Goal: Task Accomplishment & Management: Use online tool/utility

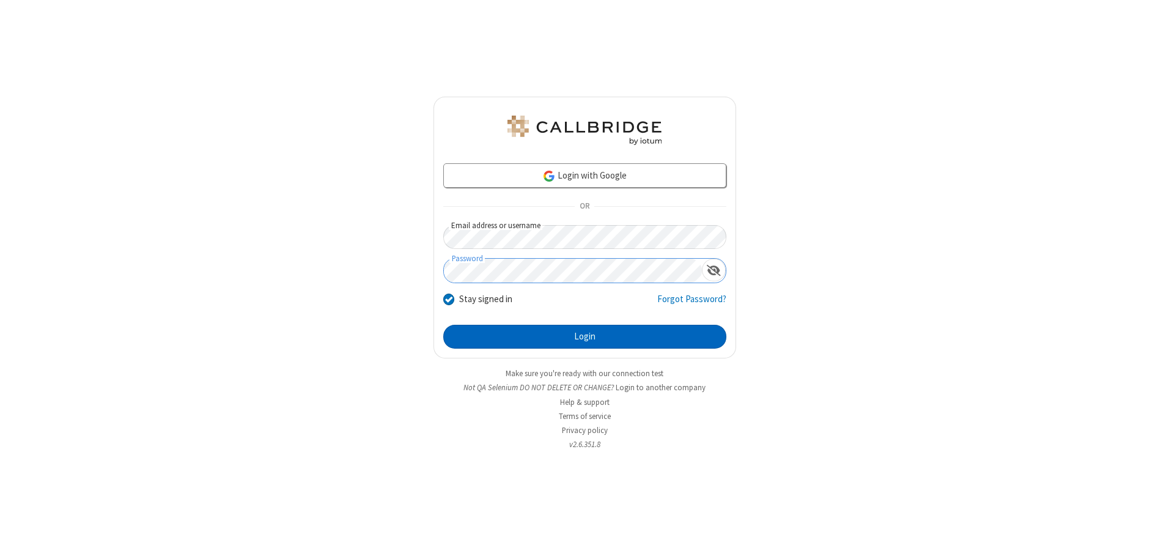
click at [585, 336] on button "Login" at bounding box center [584, 337] width 283 height 24
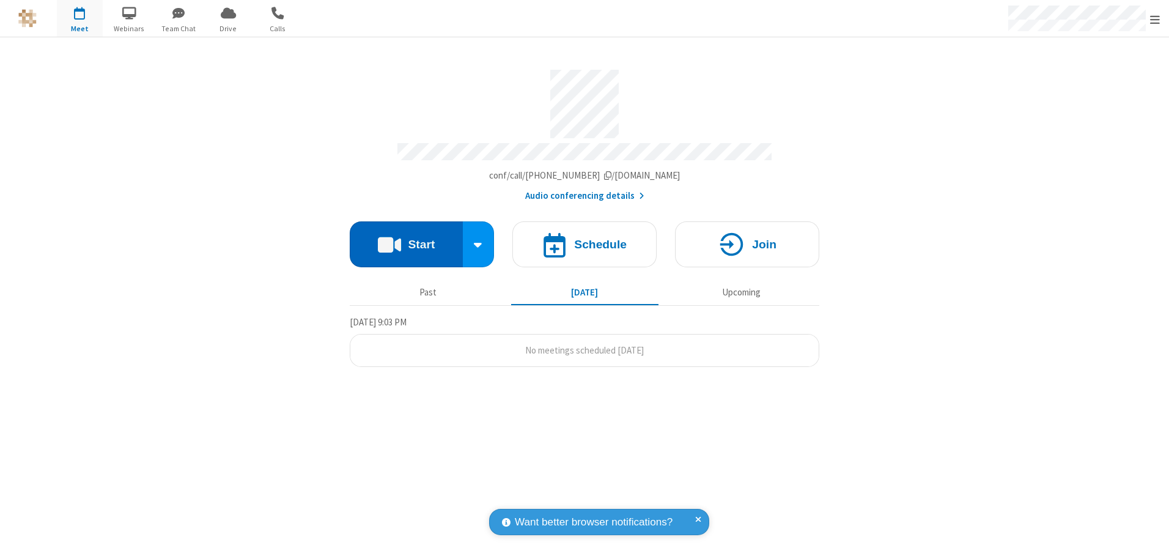
click at [406, 240] on button "Start" at bounding box center [406, 244] width 113 height 46
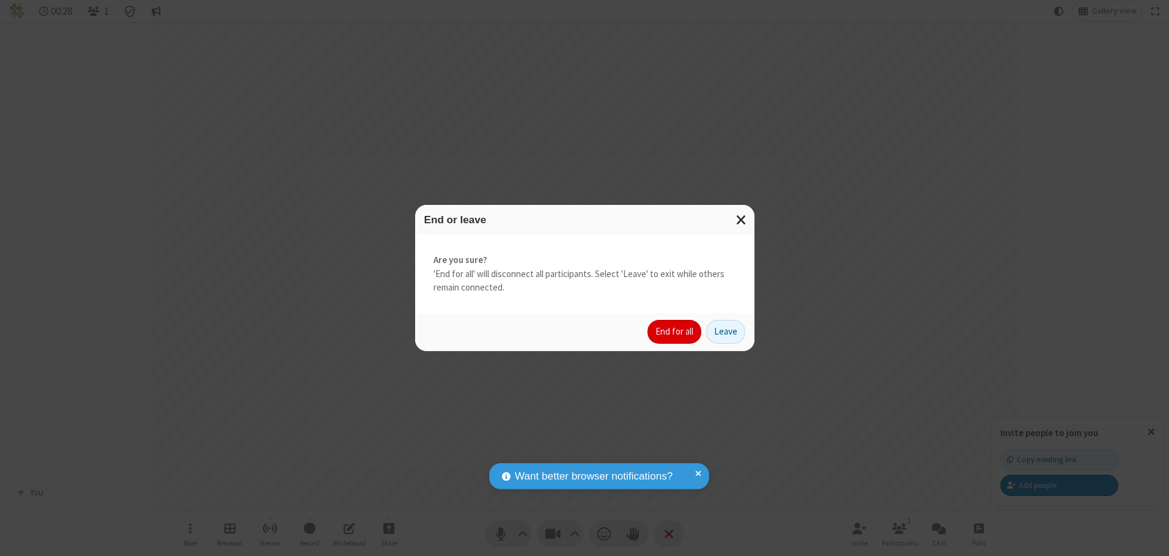
click at [675, 331] on button "End for all" at bounding box center [674, 332] width 54 height 24
